Goal: Information Seeking & Learning: Learn about a topic

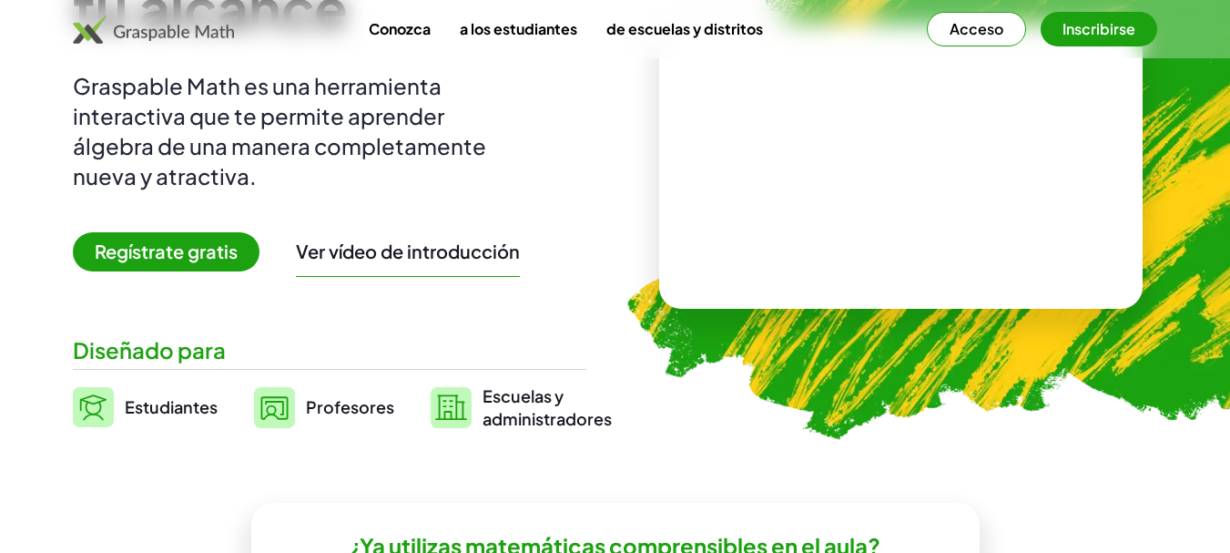
scroll to position [273, 0]
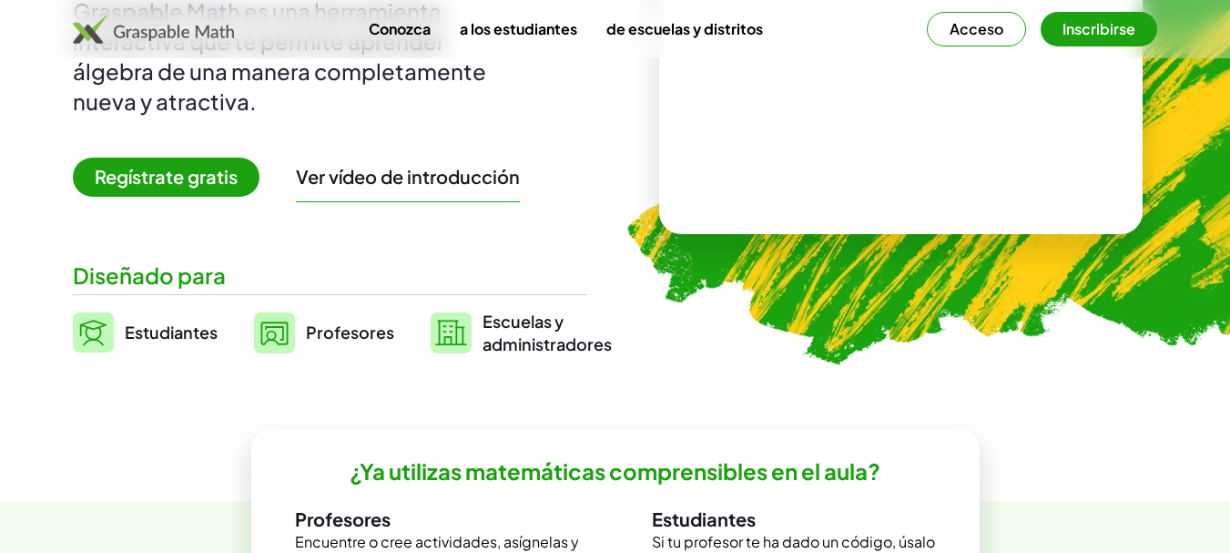
click at [347, 336] on font "Profesores" at bounding box center [350, 331] width 88 height 21
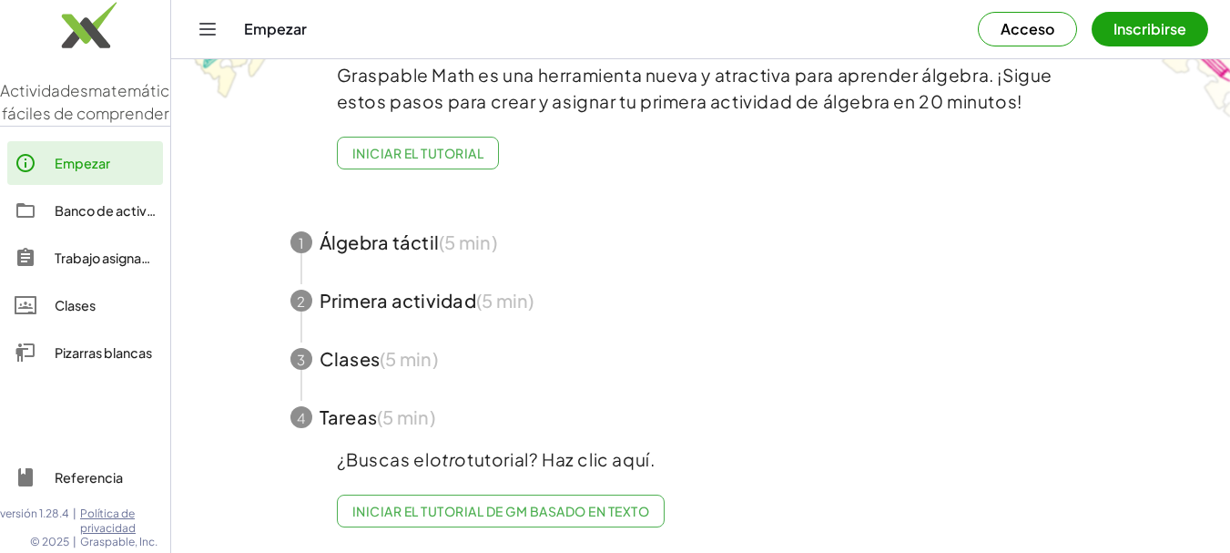
scroll to position [115, 0]
click at [366, 229] on span "button" at bounding box center [701, 242] width 865 height 58
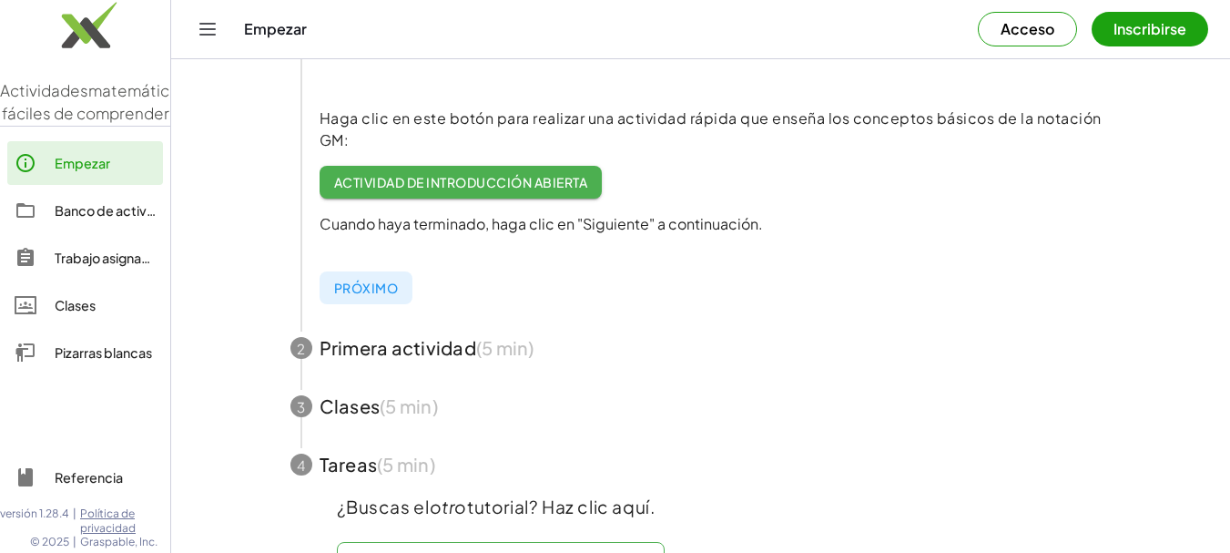
scroll to position [461, 0]
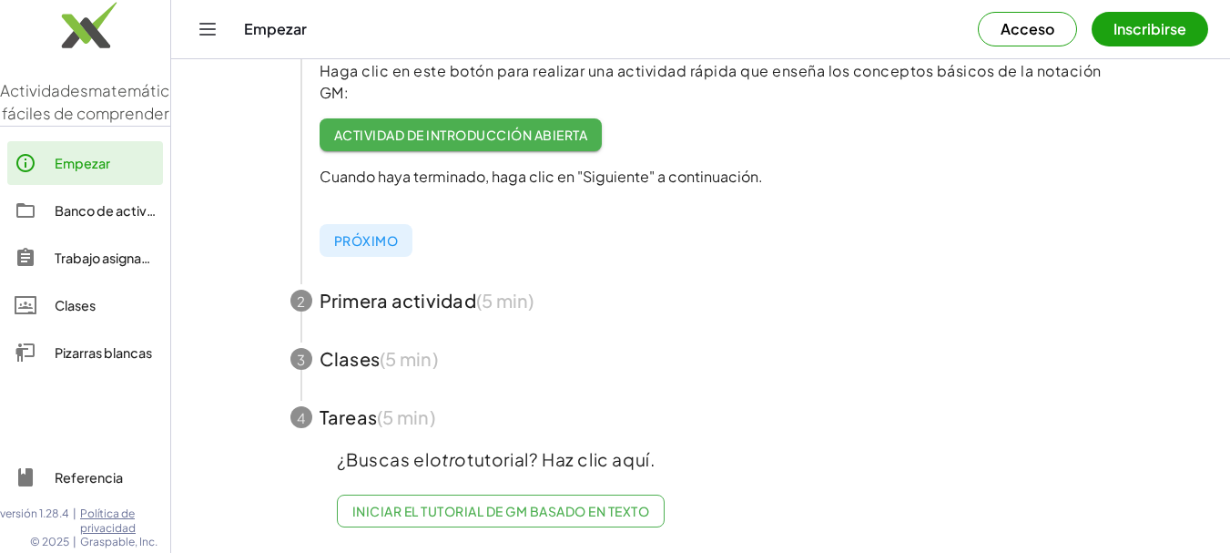
click at [90, 218] on font "Banco de actividades" at bounding box center [122, 210] width 135 height 16
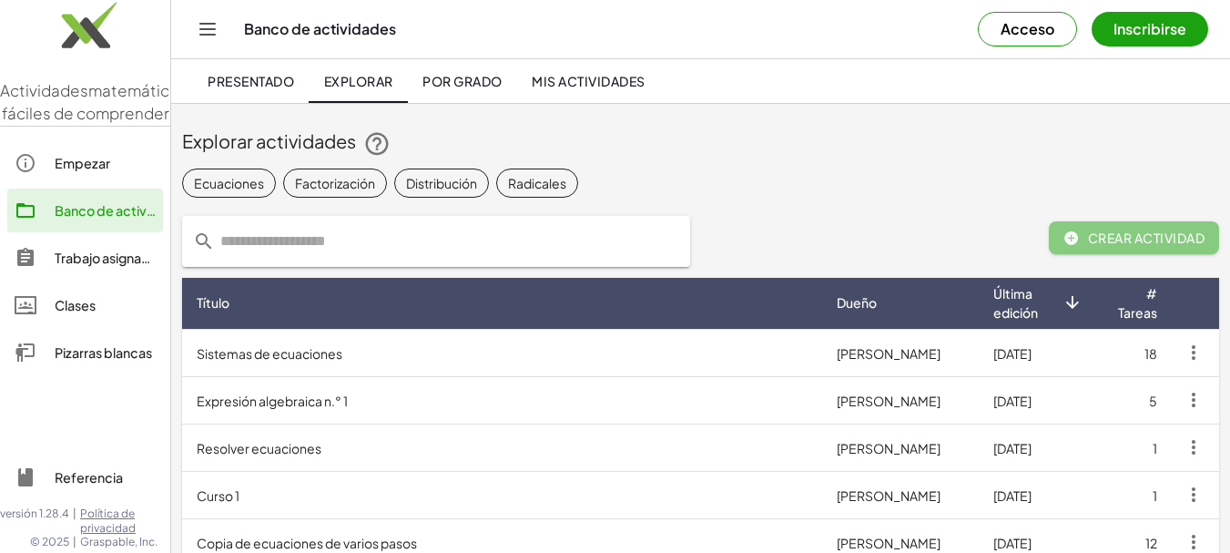
click at [1148, 22] on font "Inscribirse" at bounding box center [1149, 28] width 73 height 19
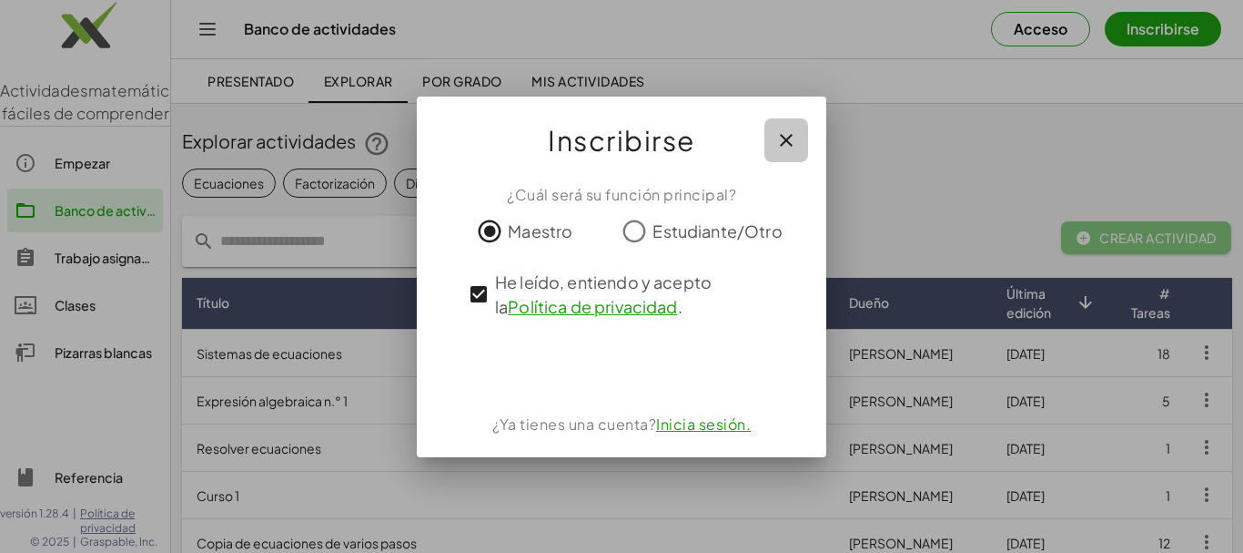
click at [796, 145] on icon "button" at bounding box center [787, 140] width 22 height 22
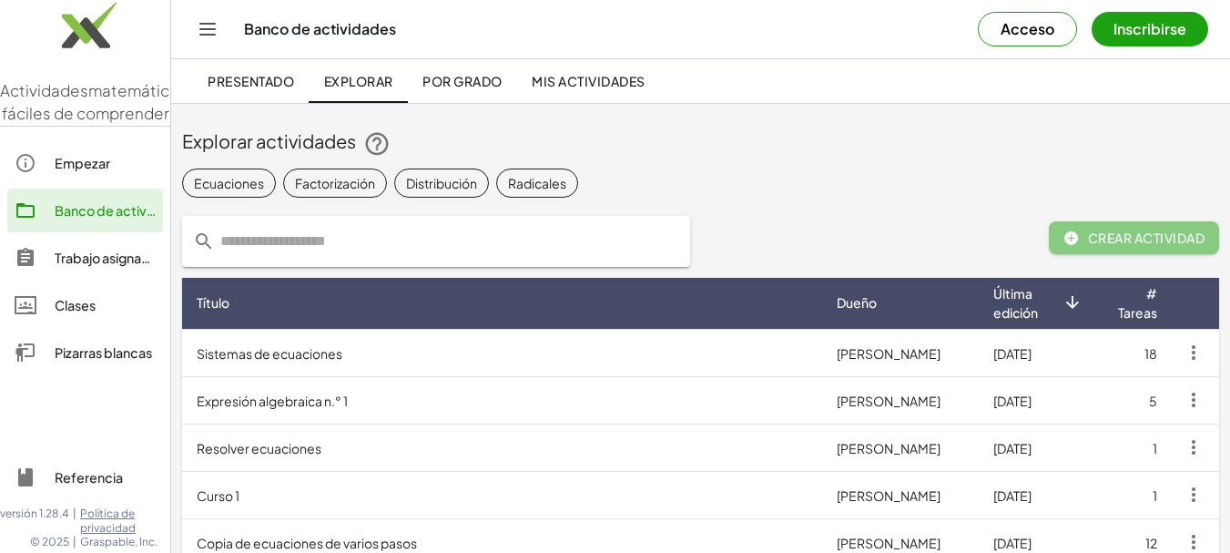
click at [82, 124] on font "matemáticas fáciles de comprender" at bounding box center [95, 102] width 186 height 44
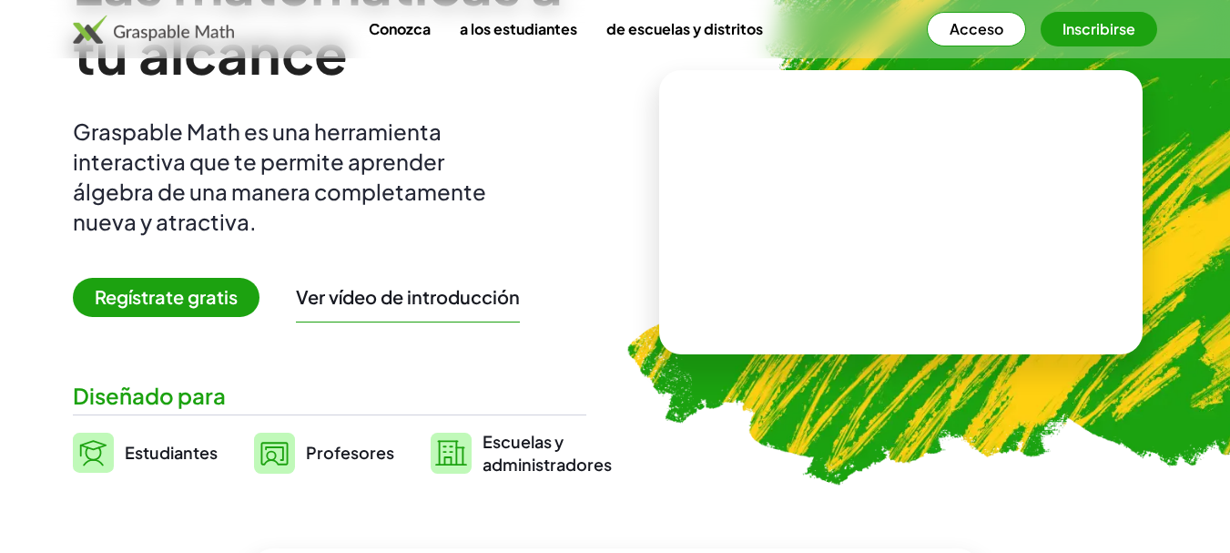
scroll to position [182, 0]
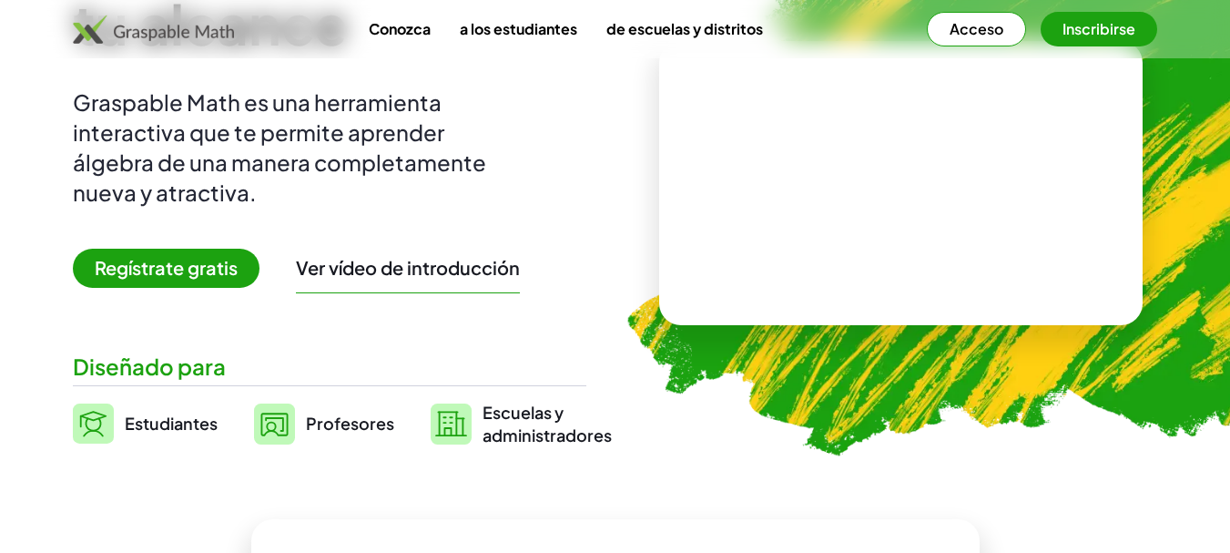
click at [283, 415] on img at bounding box center [274, 423] width 41 height 41
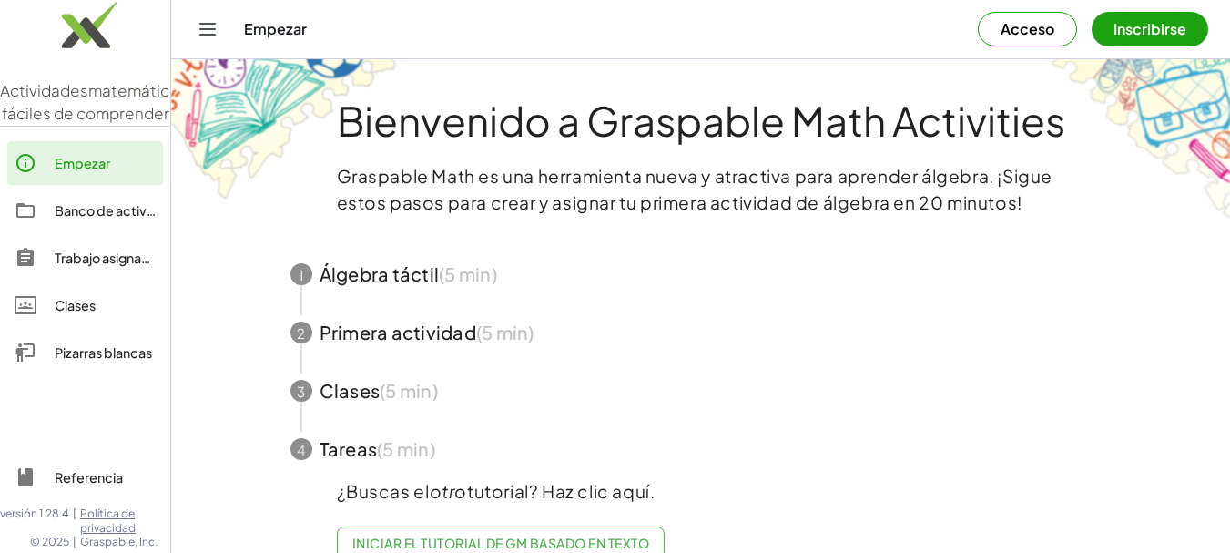
click at [329, 327] on span "button" at bounding box center [701, 332] width 865 height 58
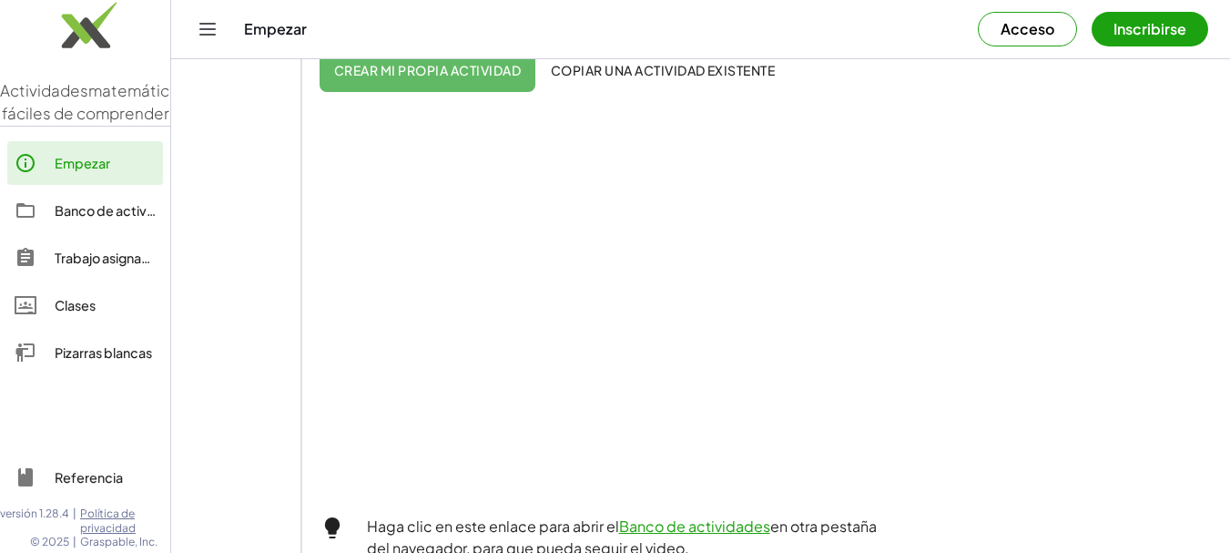
scroll to position [455, 0]
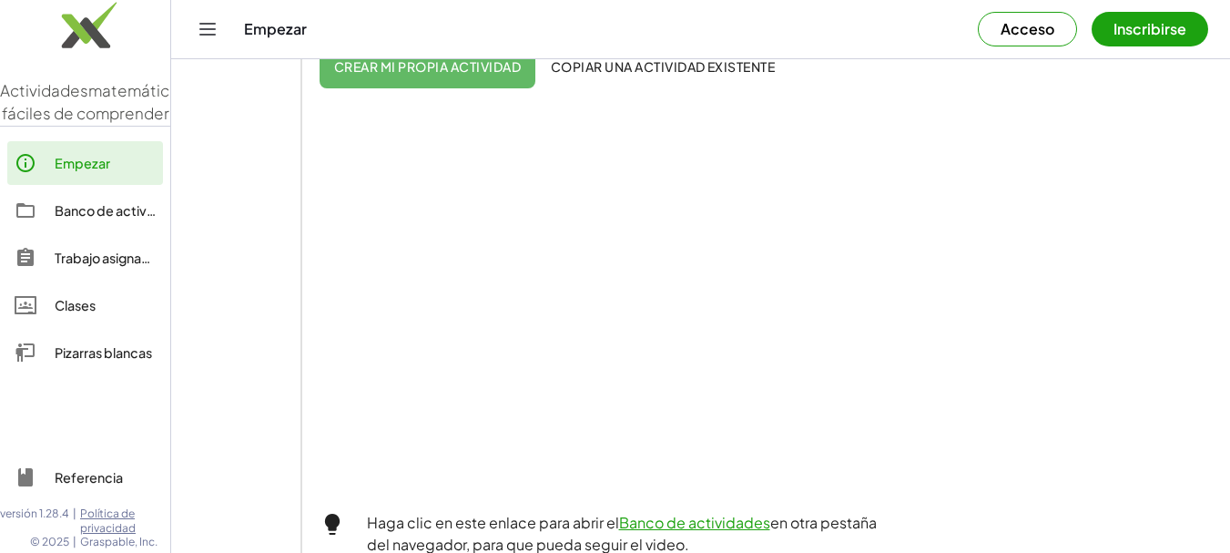
click at [1025, 35] on font "Acceso" at bounding box center [1027, 28] width 54 height 19
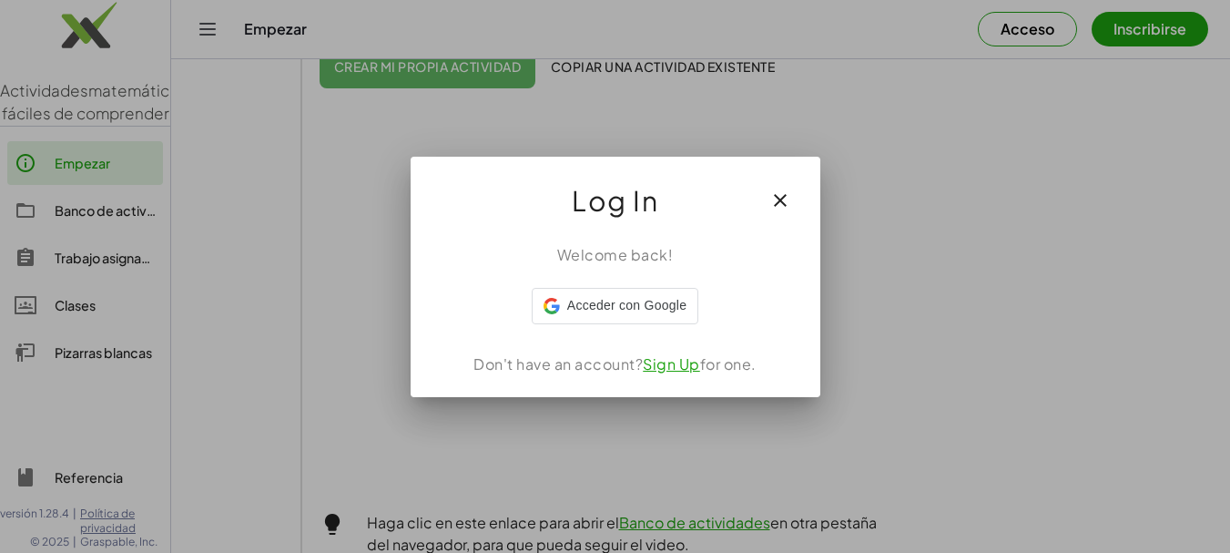
scroll to position [0, 0]
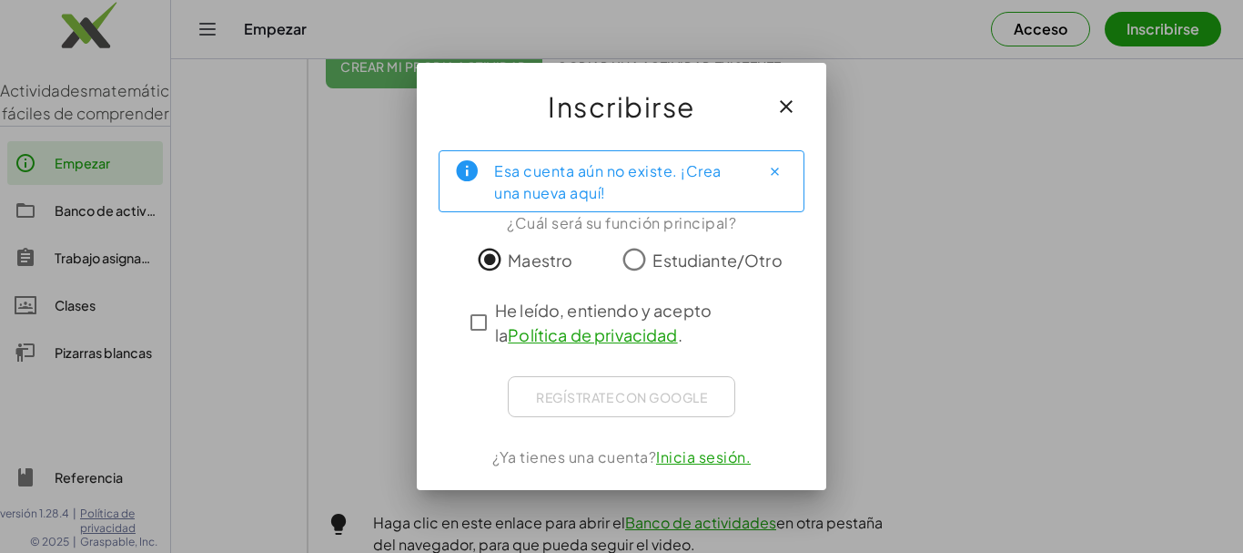
click at [671, 394] on div "Regístrate con Google Acceder con Google Acceder con Google. Se abre en una [PE…" at bounding box center [622, 396] width 228 height 41
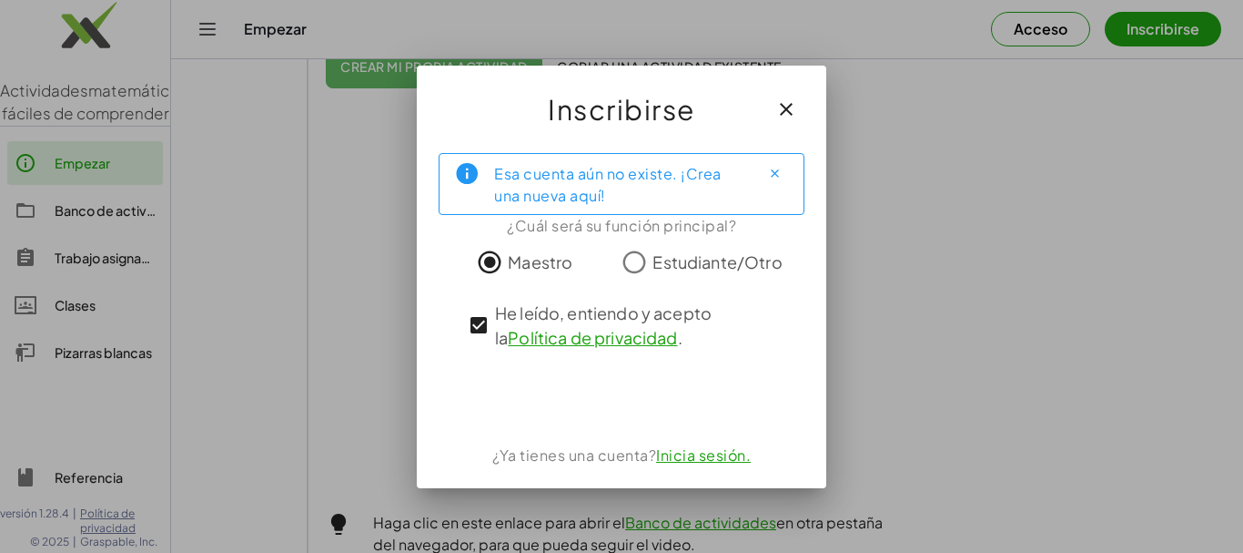
click at [688, 451] on font "Inicia sesión." at bounding box center [703, 454] width 95 height 19
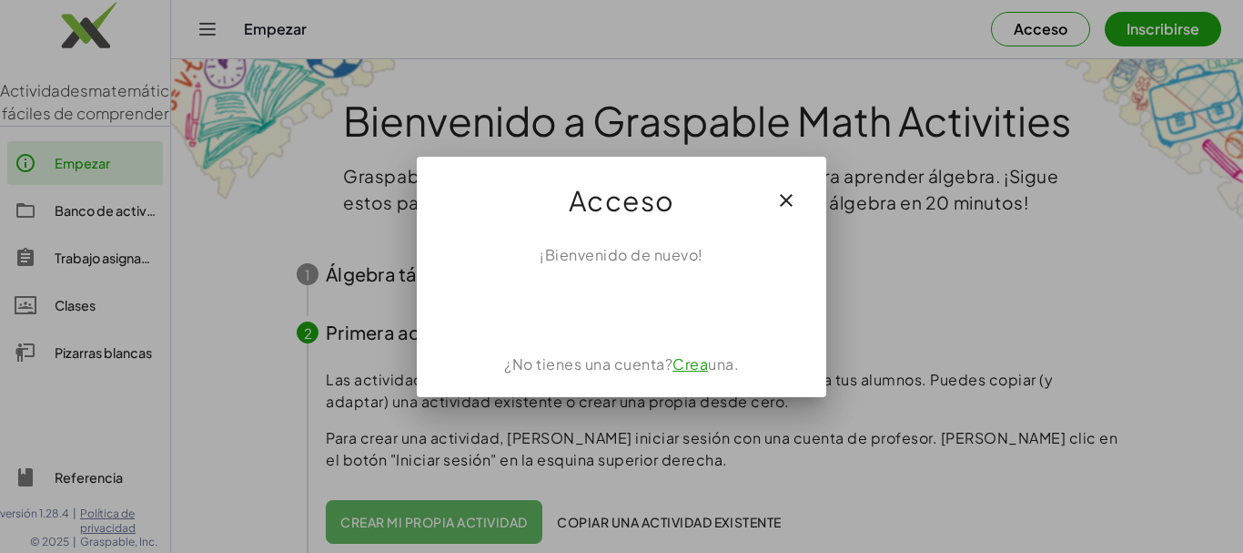
click at [696, 365] on font "Crea" at bounding box center [690, 363] width 35 height 19
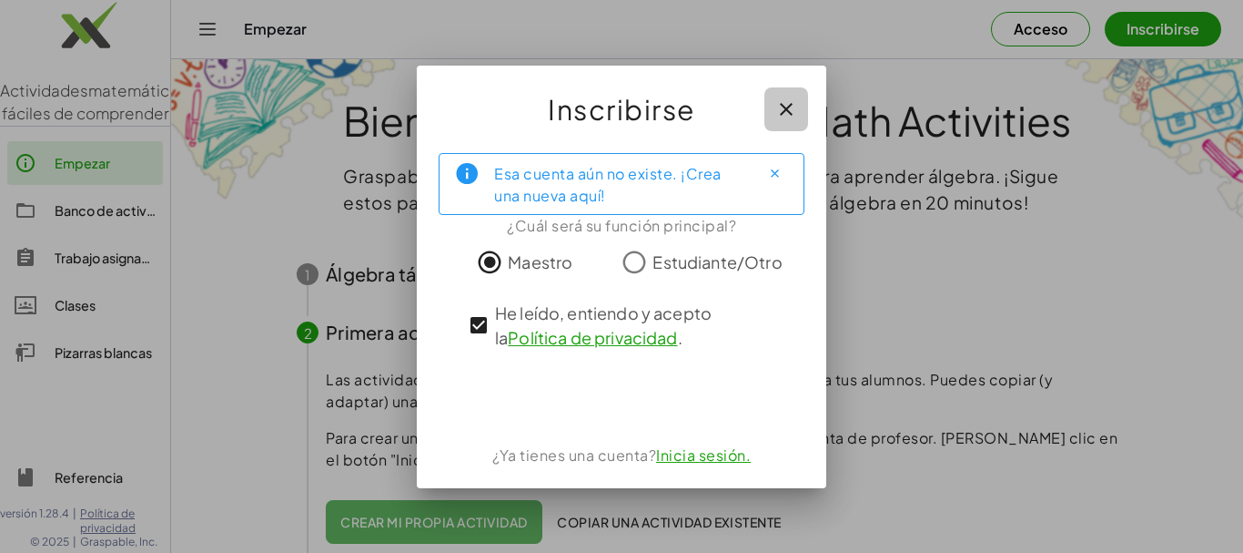
click at [785, 107] on icon "button" at bounding box center [787, 109] width 22 height 22
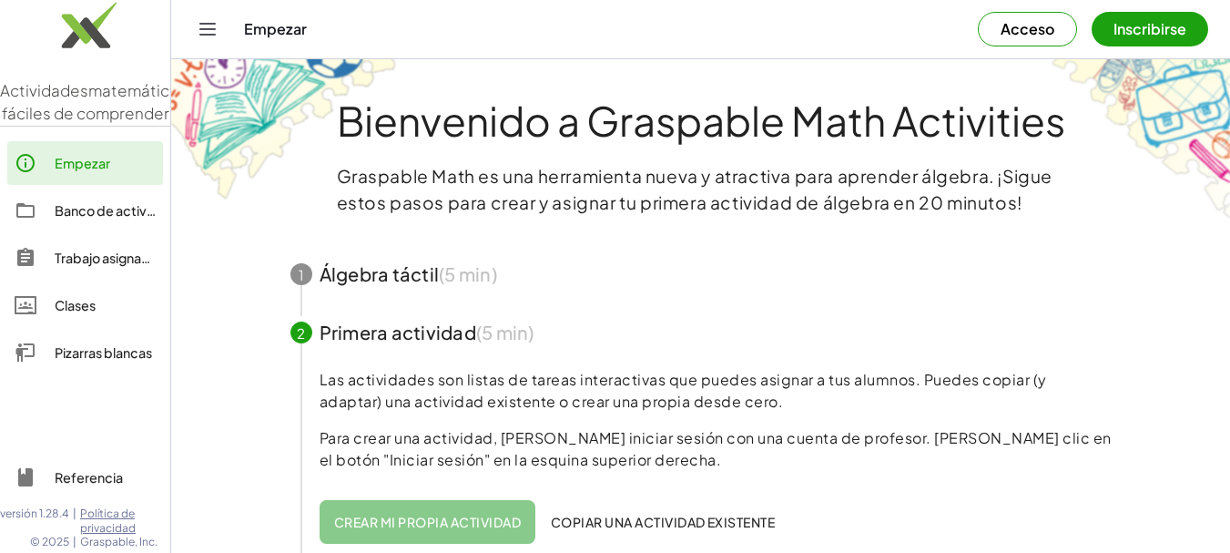
click at [439, 513] on font "Crear mi propia actividad" at bounding box center [427, 521] width 187 height 16
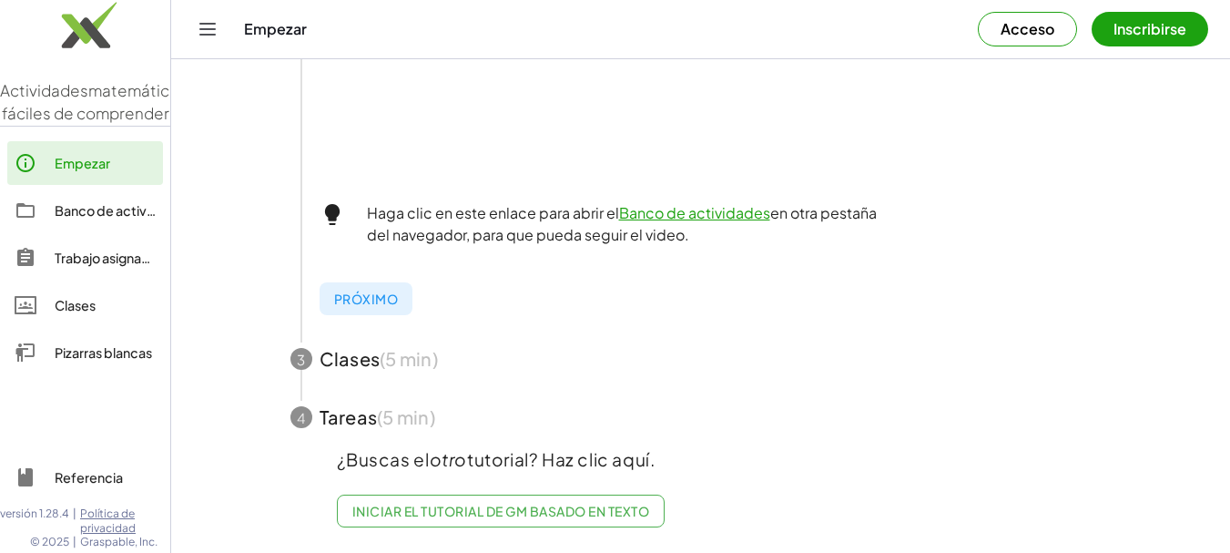
scroll to position [778, 0]
